Goal: Register for event/course

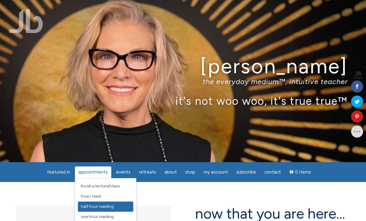
click at [96, 204] on span "Half Hour Reading" at bounding box center [97, 206] width 33 height 5
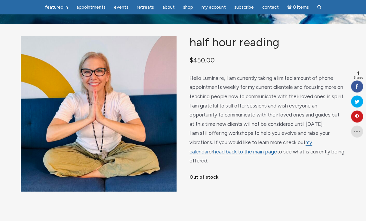
scroll to position [25, 0]
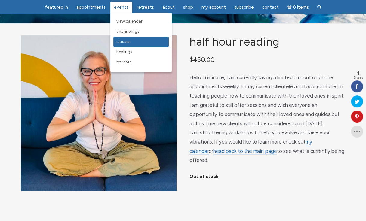
click at [125, 40] on span "Classes" at bounding box center [123, 41] width 14 height 5
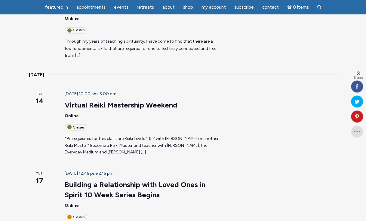
scroll to position [505, 0]
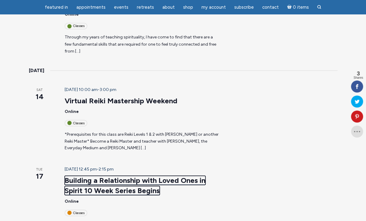
click at [66, 176] on link "Building a Relationship with Loved Ones in Spirit 10 Week Series Begins" at bounding box center [135, 185] width 141 height 19
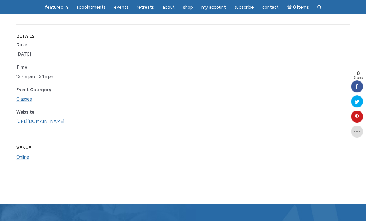
scroll to position [848, 0]
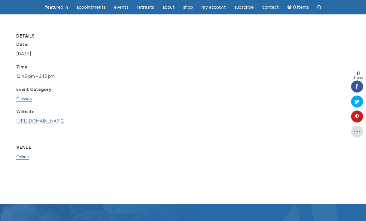
click at [64, 124] on link "[URL][DOMAIN_NAME]" at bounding box center [40, 121] width 48 height 6
